Goal: Transaction & Acquisition: Purchase product/service

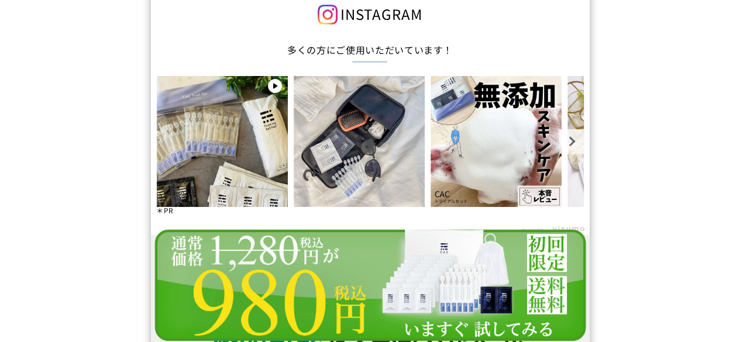
scroll to position [10413, 0]
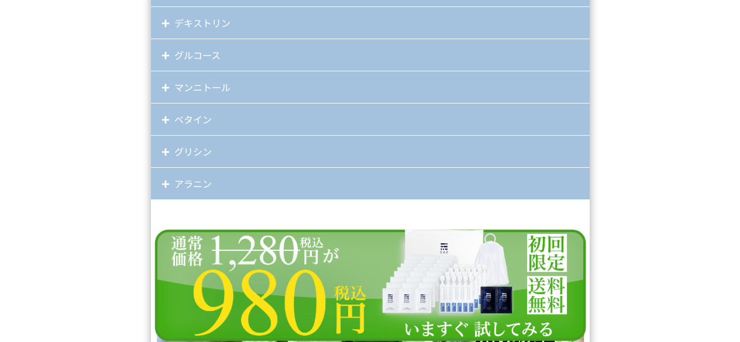
scroll to position [10179, 0]
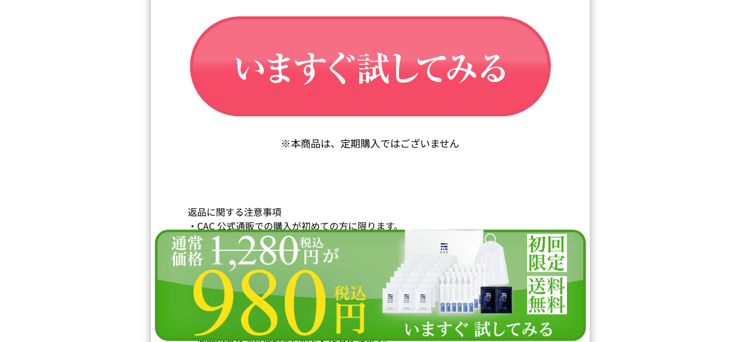
scroll to position [19975, 0]
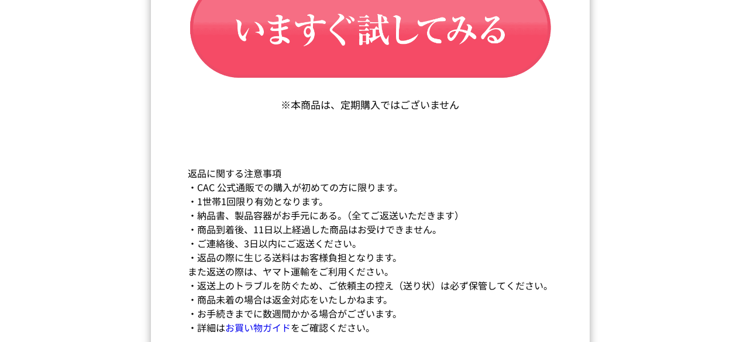
click at [369, 322] on img at bounding box center [370, 344] width 439 height 114
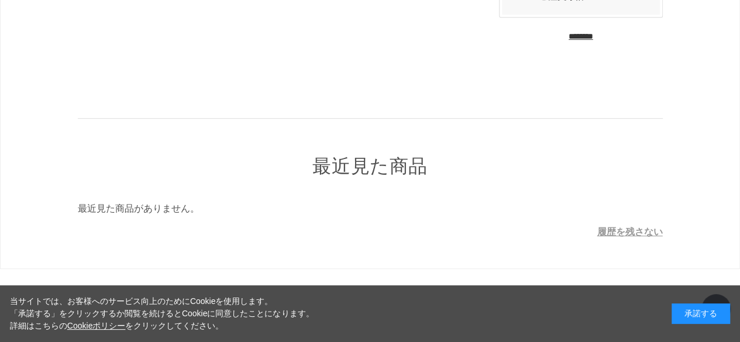
scroll to position [330, 0]
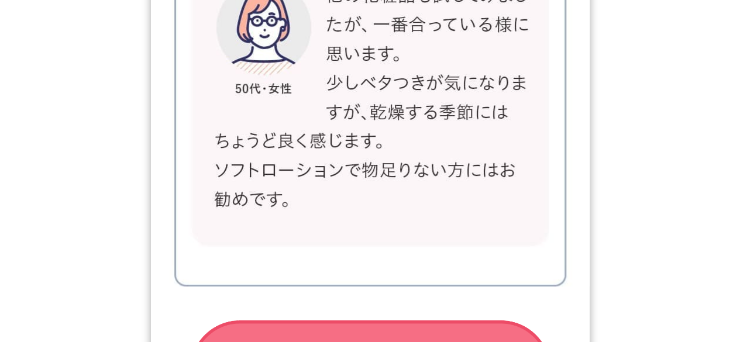
scroll to position [19975, 0]
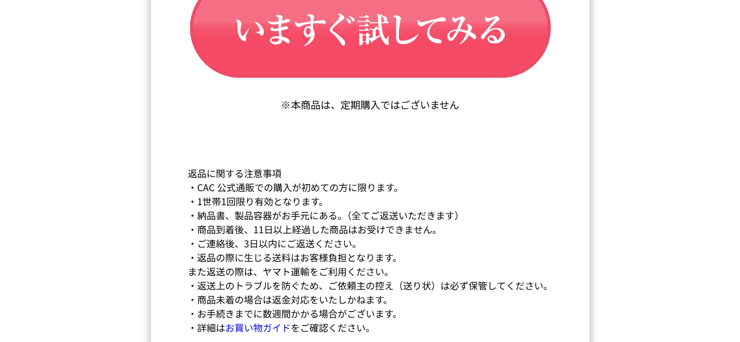
click at [316, 321] on img at bounding box center [370, 344] width 439 height 114
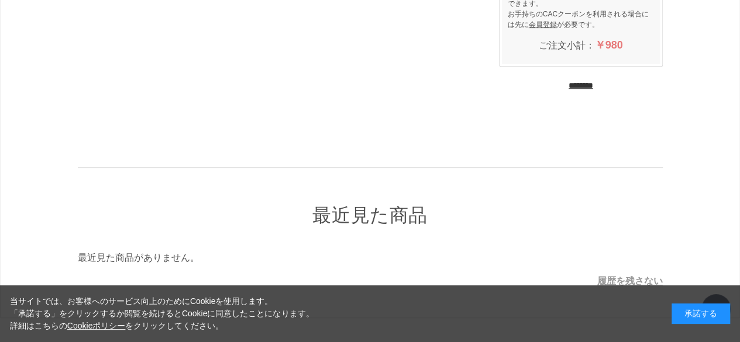
scroll to position [330, 0]
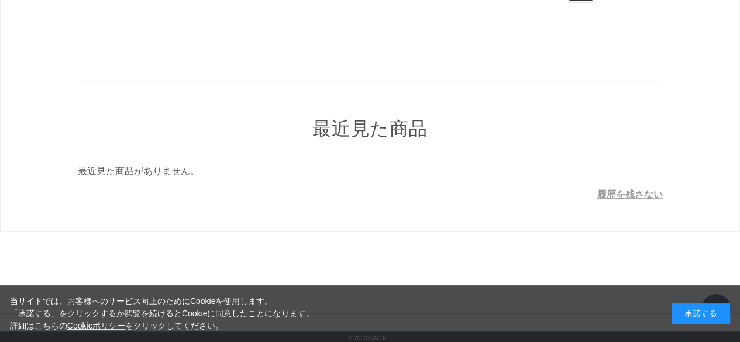
click at [704, 320] on div "承諾する" at bounding box center [701, 314] width 59 height 20
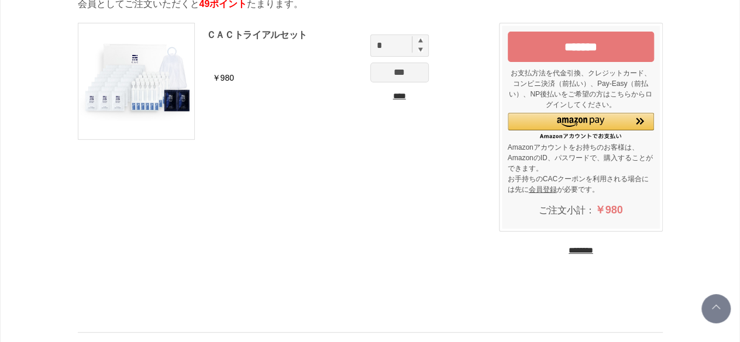
scroll to position [0, 0]
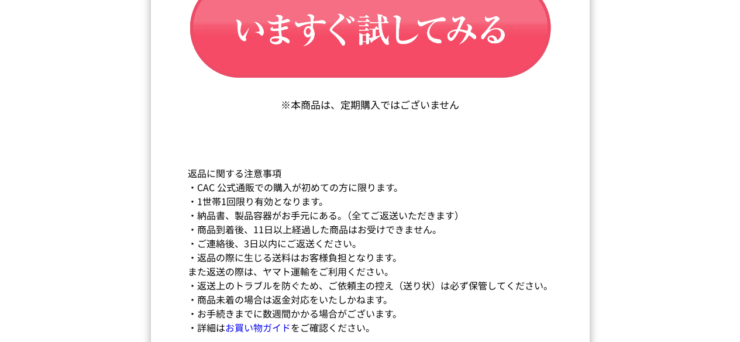
scroll to position [19975, 0]
click at [378, 321] on img at bounding box center [370, 344] width 439 height 114
